Goal: Task Accomplishment & Management: Manage account settings

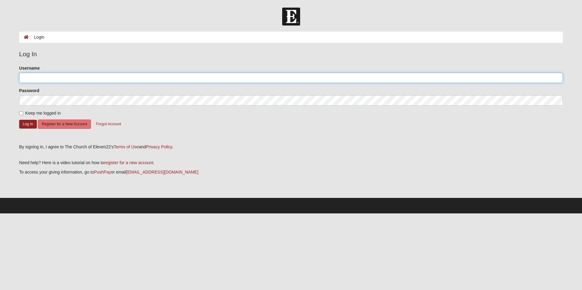
type input "[EMAIL_ADDRESS][DOMAIN_NAME]"
click at [42, 71] on div "Username elisebeard@msn.com" at bounding box center [291, 74] width 544 height 18
click at [20, 113] on input "Keep me logged in" at bounding box center [21, 113] width 4 height 4
checkbox input "true"
click at [25, 124] on button "Log In" at bounding box center [28, 124] width 18 height 9
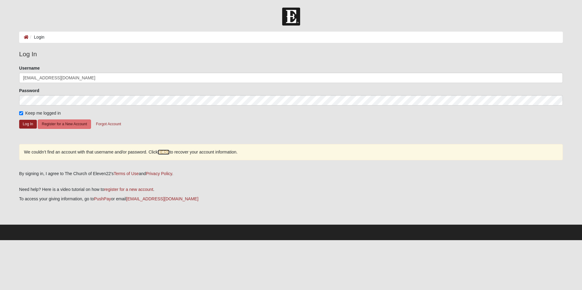
click at [163, 153] on link "HERE" at bounding box center [164, 152] width 12 height 5
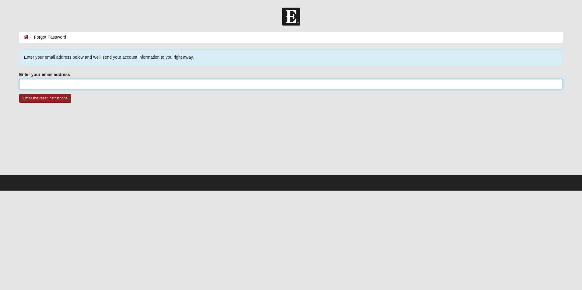
click at [59, 85] on input "Enter your email address" at bounding box center [291, 84] width 544 height 10
type input "[EMAIL_ADDRESS][DOMAIN_NAME]"
click at [47, 99] on input "Email me reset instructions" at bounding box center [45, 98] width 52 height 9
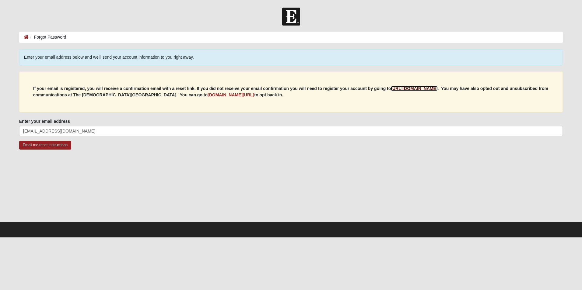
click at [423, 90] on b "https://my.coe22.com/register" at bounding box center [414, 88] width 47 height 5
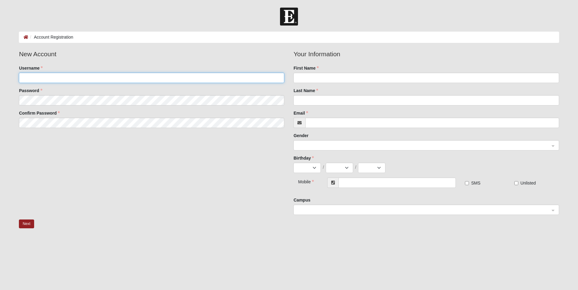
click at [97, 77] on input "Username" at bounding box center [151, 78] width 265 height 10
type input "w"
type input "W"
type input "Elise VB"
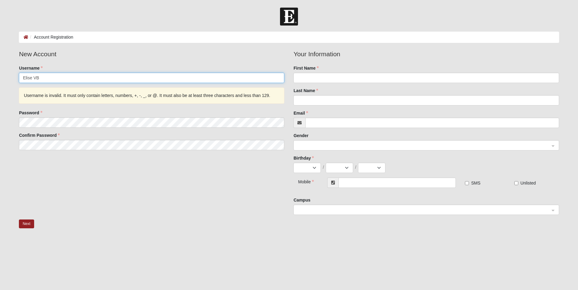
drag, startPoint x: 45, startPoint y: 77, endPoint x: -1, endPoint y: 77, distance: 46.0
click at [0, 77] on html "Log In Account Registration Account Registration Error Please correct the follo…" at bounding box center [289, 158] width 578 height 316
type input "EliseBeard"
click at [318, 72] on div "First Name" at bounding box center [425, 74] width 265 height 18
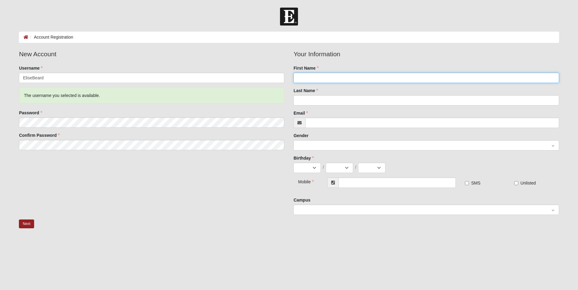
click at [313, 78] on input "First Name" at bounding box center [425, 78] width 265 height 10
type input "[PERSON_NAME]"
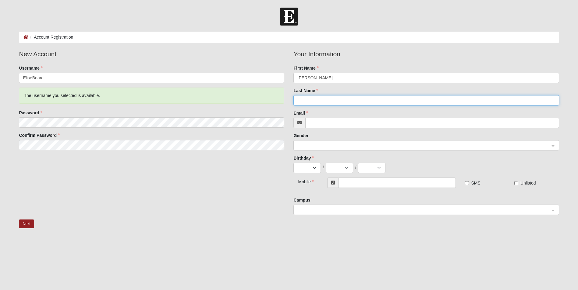
type input "[PERSON_NAME]"
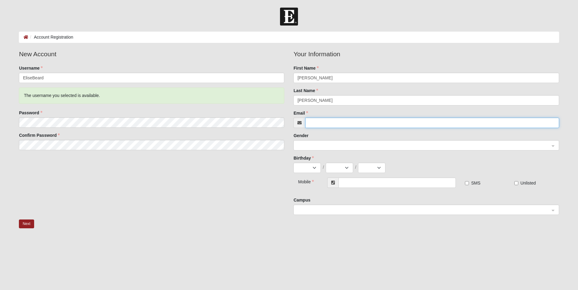
type input "[EMAIL_ADDRESS][DOMAIN_NAME]"
select select "4"
select select "10"
select select "1960"
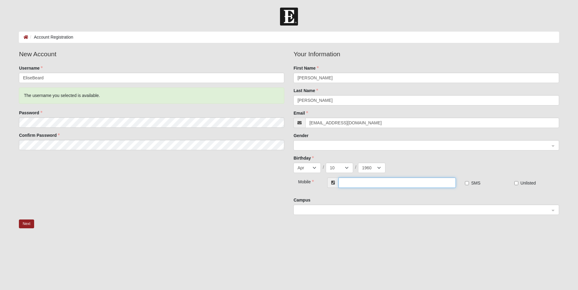
type input "[PHONE_NUMBER]"
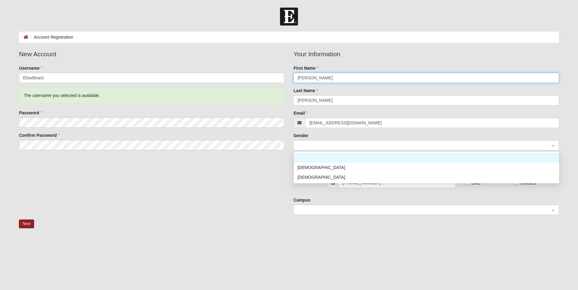
click at [345, 145] on span at bounding box center [423, 145] width 252 height 7
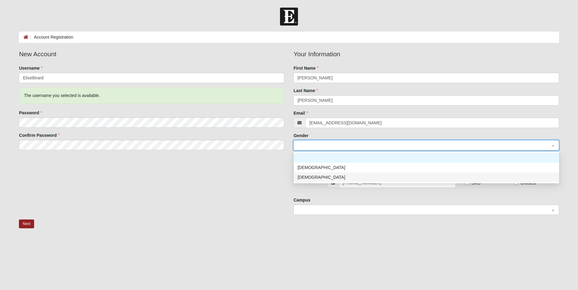
click at [304, 177] on div "[DEMOGRAPHIC_DATA]" at bounding box center [426, 177] width 258 height 7
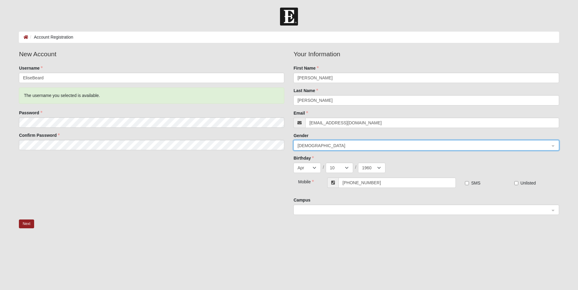
click at [303, 211] on span at bounding box center [423, 210] width 252 height 7
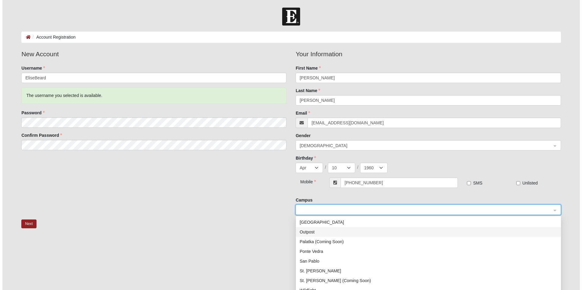
scroll to position [78, 0]
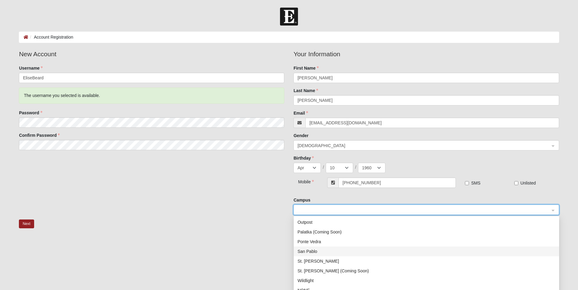
click at [309, 253] on div "San Pablo" at bounding box center [426, 251] width 258 height 7
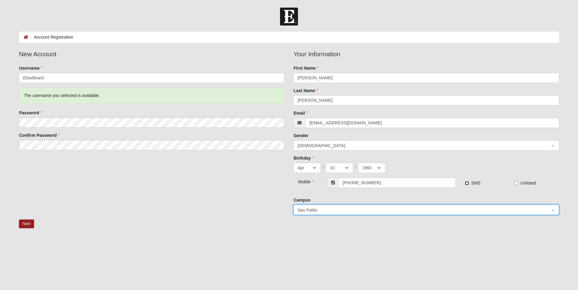
click at [465, 182] on input "SMS" at bounding box center [467, 183] width 4 height 4
checkbox input "true"
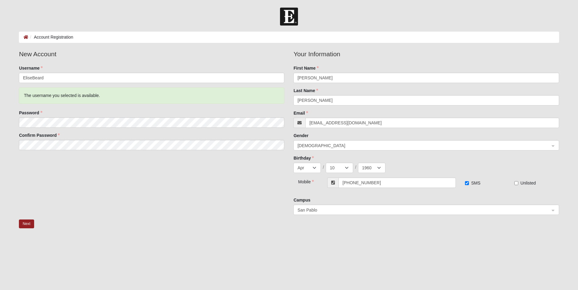
click at [42, 111] on label "Password" at bounding box center [30, 113] width 23 height 6
click at [42, 112] on label "Password" at bounding box center [30, 113] width 23 height 6
click at [36, 113] on label "Password" at bounding box center [30, 113] width 23 height 6
click at [0, 122] on html "Log In Account Registration Account Registration Error Please correct the follo…" at bounding box center [289, 158] width 578 height 316
click at [23, 224] on button "Next" at bounding box center [26, 224] width 15 height 9
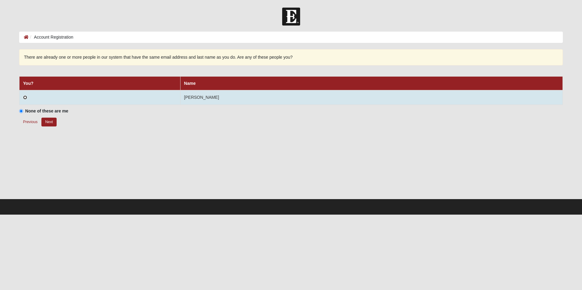
click at [26, 97] on input "radio" at bounding box center [25, 98] width 4 height 4
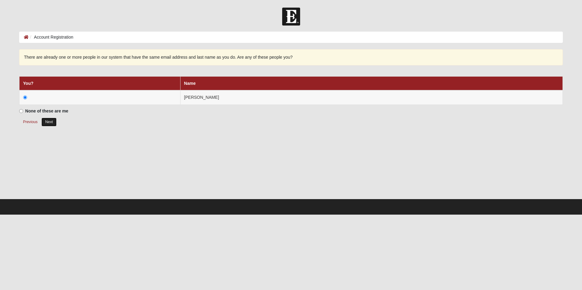
click at [51, 123] on button "Next" at bounding box center [48, 122] width 15 height 9
radio input "true"
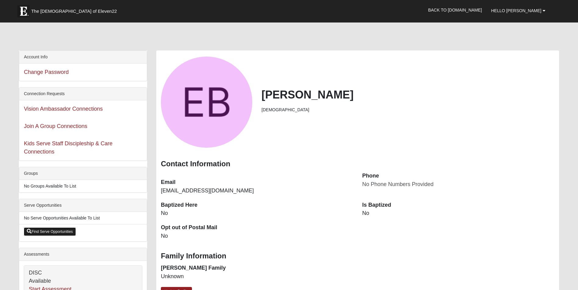
click at [59, 232] on link "Find Serve Opportunities" at bounding box center [50, 232] width 52 height 9
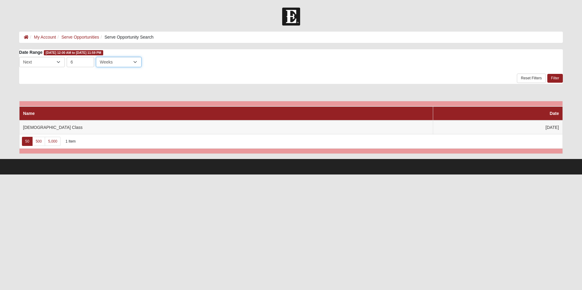
click at [135, 61] on select "Days Weeks Months" at bounding box center [119, 62] width 46 height 10
select select "3"
click at [96, 57] on select "Days Weeks Months" at bounding box center [119, 62] width 46 height 10
click at [49, 35] on link "My Account" at bounding box center [45, 37] width 22 height 5
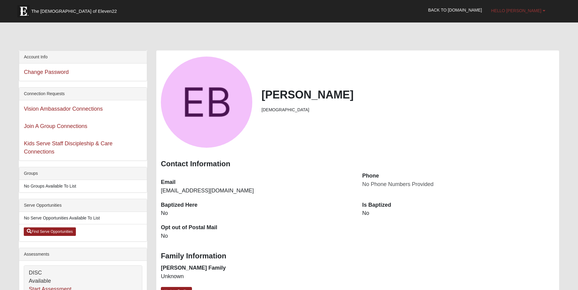
click at [526, 10] on span "Hello [PERSON_NAME]" at bounding box center [516, 10] width 50 height 5
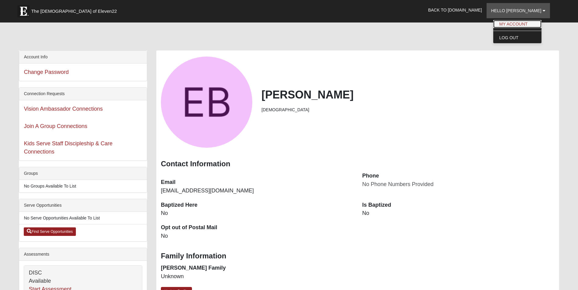
click at [522, 24] on link "My Account" at bounding box center [517, 24] width 48 height 8
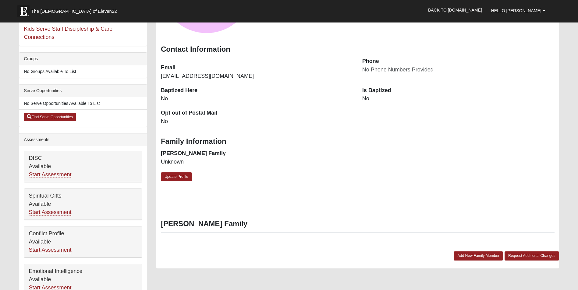
scroll to position [122, 0]
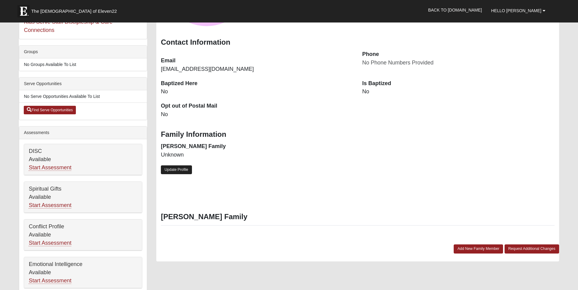
click at [174, 169] on link "Update Profile" at bounding box center [176, 170] width 31 height 9
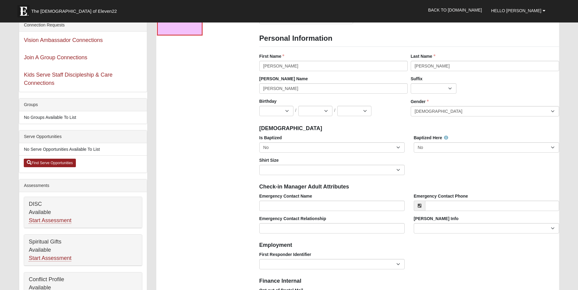
scroll to position [0, 0]
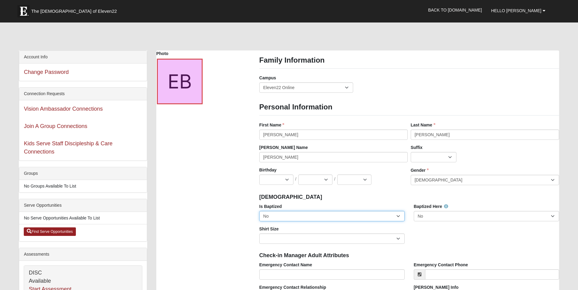
click at [276, 218] on select "No Yes" at bounding box center [331, 216] width 145 height 10
select select "True"
click at [259, 211] on select "No Yes" at bounding box center [331, 216] width 145 height 10
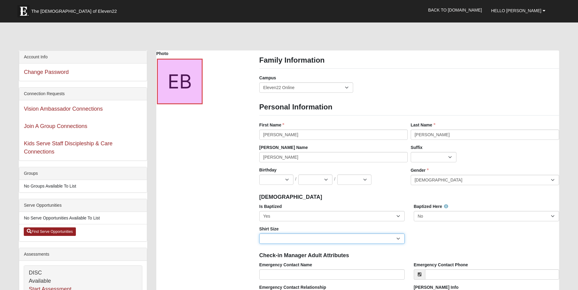
click at [269, 239] on select "Adult Small Adult Medium Adult Large Adult XL Adult XXL Adult 3XL Adult 4XL You…" at bounding box center [331, 239] width 145 height 10
select select "Adult Medium"
click at [259, 234] on select "Adult Small Adult Medium Adult Large Adult XL Adult XXL Adult 3XL Adult 4XL You…" at bounding box center [331, 239] width 145 height 10
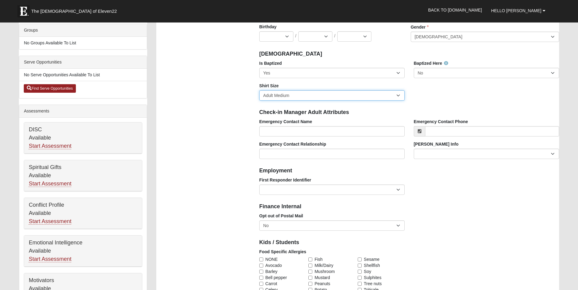
scroll to position [152, 0]
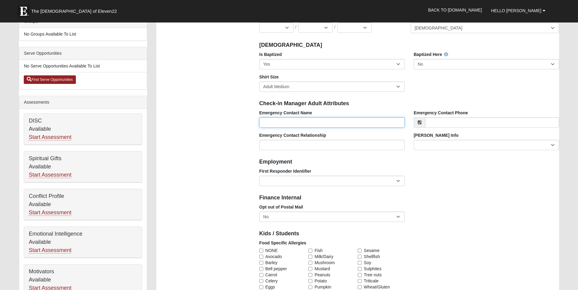
click at [283, 125] on input "Emergency Contact Name" at bounding box center [331, 123] width 145 height 10
type input "[PERSON_NAME]"
click at [286, 147] on input "Emergency Contact Relationship" at bounding box center [331, 145] width 145 height 10
type input "spouse"
click at [453, 125] on input "Emergency Contact Phone" at bounding box center [492, 123] width 134 height 10
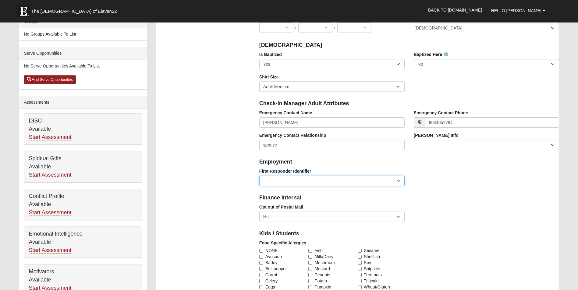
type input "[PHONE_NUMBER]"
click at [313, 183] on select "EMT | Paramedic | Medical Firefighter | Fire Department Police Officer | Sherif…" at bounding box center [331, 181] width 145 height 10
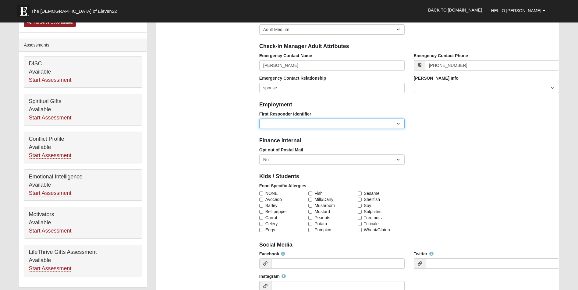
scroll to position [213, 0]
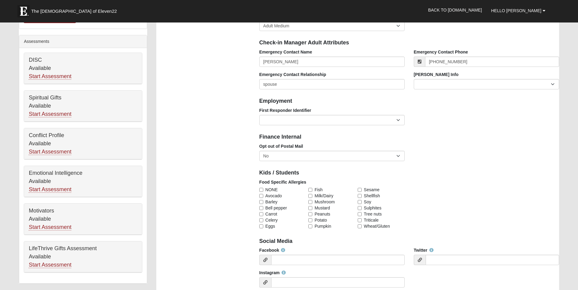
click at [458, 204] on div "Food Specific Allergies NONE Avocado [GEOGRAPHIC_DATA] Bell pepper Carrot Celer…" at bounding box center [409, 206] width 309 height 55
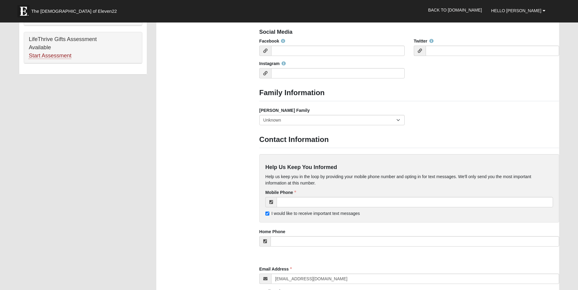
scroll to position [426, 0]
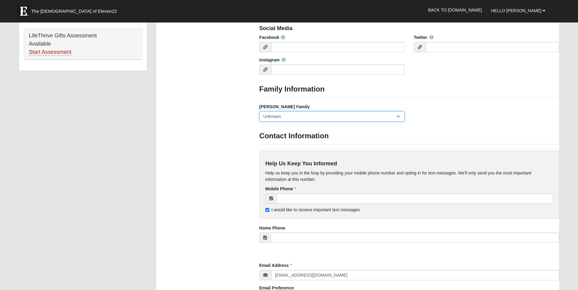
click at [398, 116] on select "Yes, we are a current [PERSON_NAME] family No, we are a former [PERSON_NAME] fa…" at bounding box center [331, 116] width 145 height 10
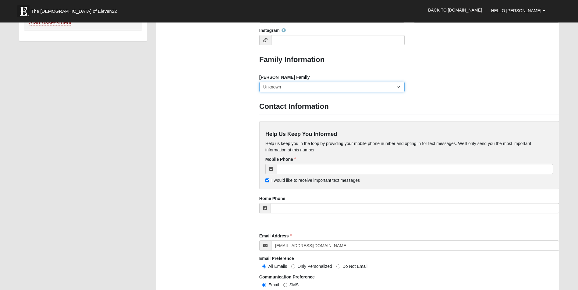
scroll to position [457, 0]
click at [402, 88] on select "Yes, we are a current [PERSON_NAME] family No, we are a former [PERSON_NAME] fa…" at bounding box center [331, 86] width 145 height 10
select select "2891"
click at [259, 81] on select "Yes, we are a current [PERSON_NAME] family No, we are a former [PERSON_NAME] fa…" at bounding box center [331, 86] width 145 height 10
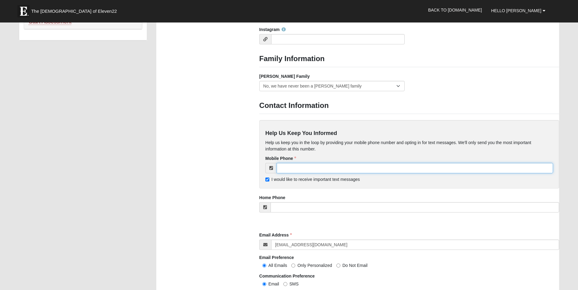
click at [291, 167] on input "tel" at bounding box center [414, 168] width 276 height 10
type input "[PHONE_NUMBER]"
type input "[GEOGRAPHIC_DATA] W"
type input "[GEOGRAPHIC_DATA]"
type input "32082"
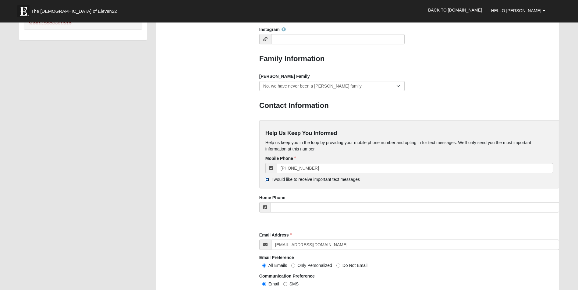
click at [267, 178] on input "I would like to receive important text messages" at bounding box center [267, 180] width 4 height 4
checkbox input "false"
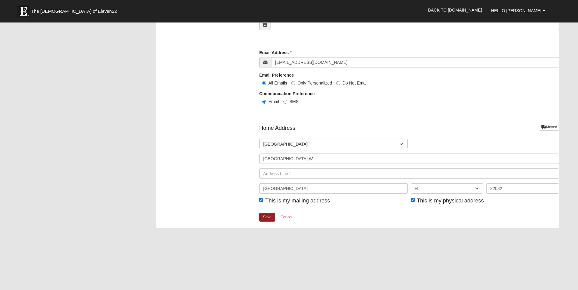
scroll to position [670, 0]
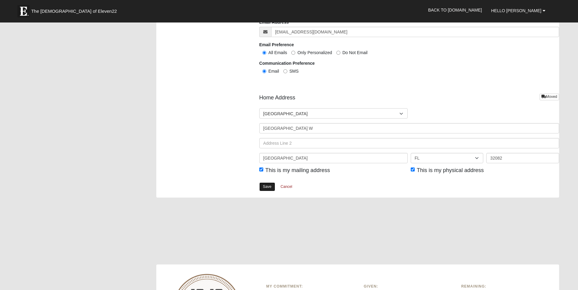
click at [265, 184] on link "Save" at bounding box center [267, 187] width 16 height 9
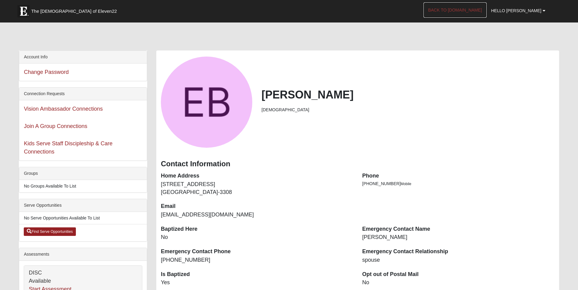
click at [470, 8] on link "Back to [DOMAIN_NAME]" at bounding box center [454, 9] width 63 height 15
